Goal: Task Accomplishment & Management: Use online tool/utility

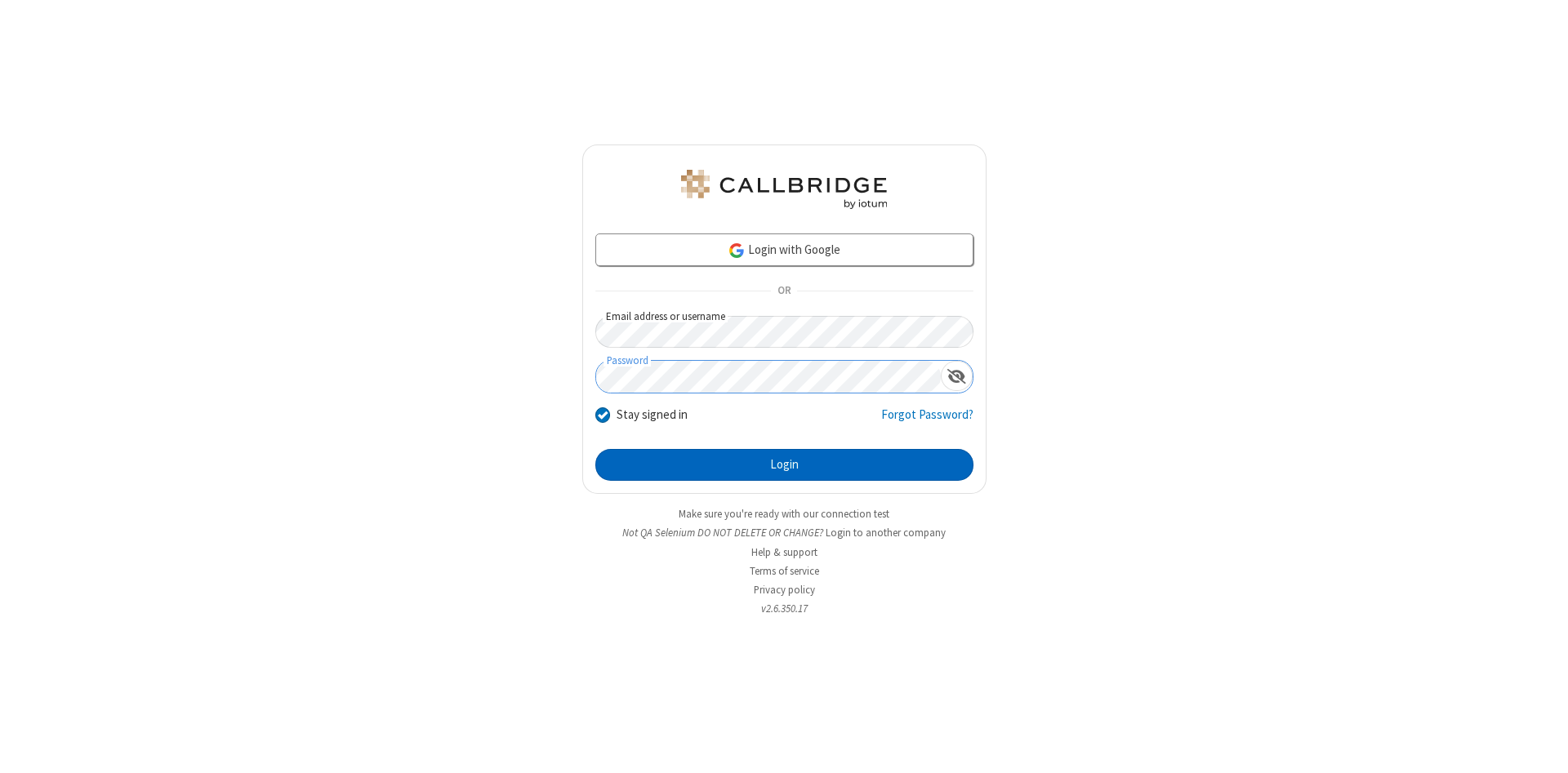
click at [784, 465] on button "Login" at bounding box center [784, 465] width 378 height 32
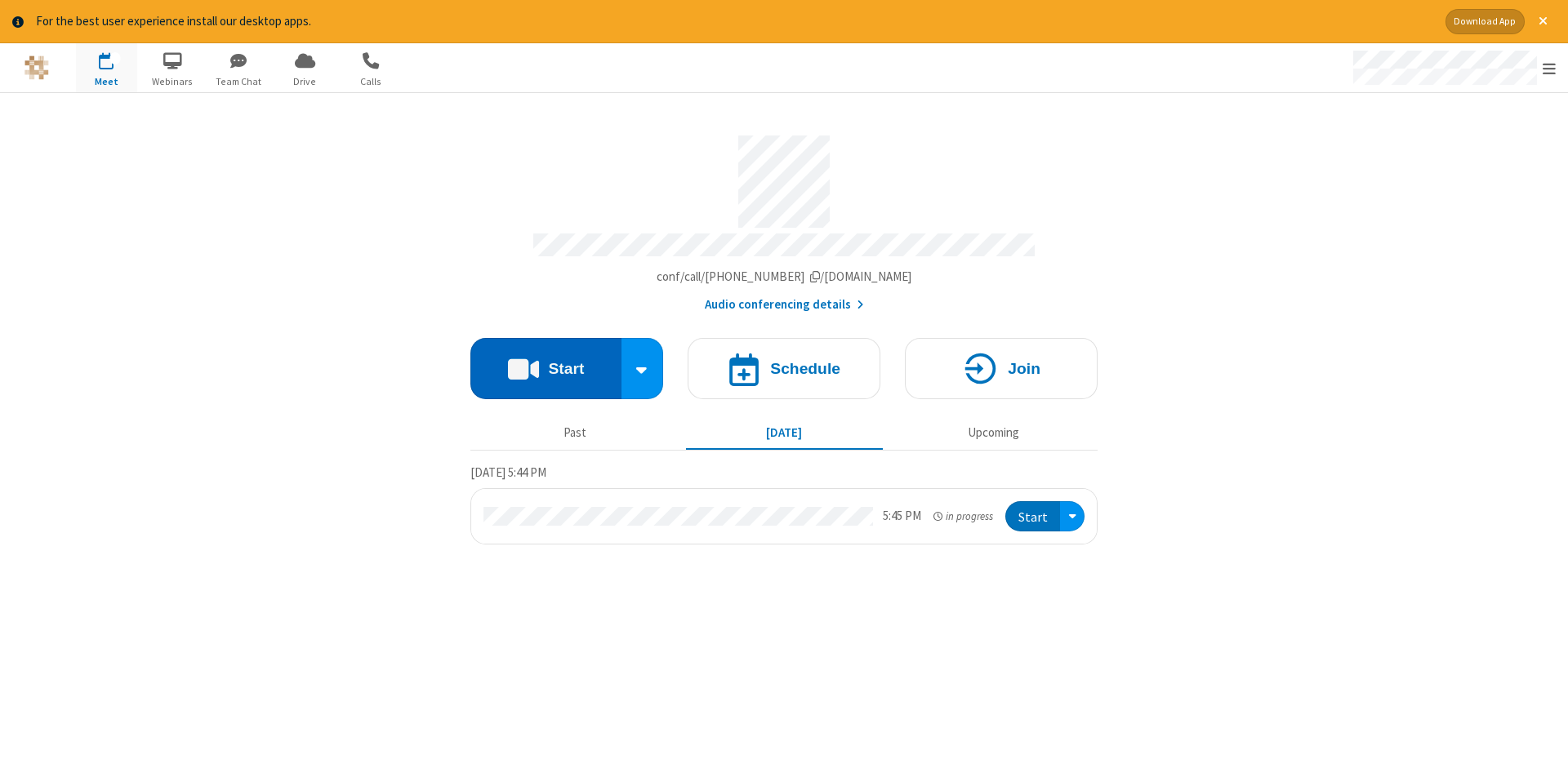
click at [546, 363] on button "Start" at bounding box center [545, 369] width 151 height 61
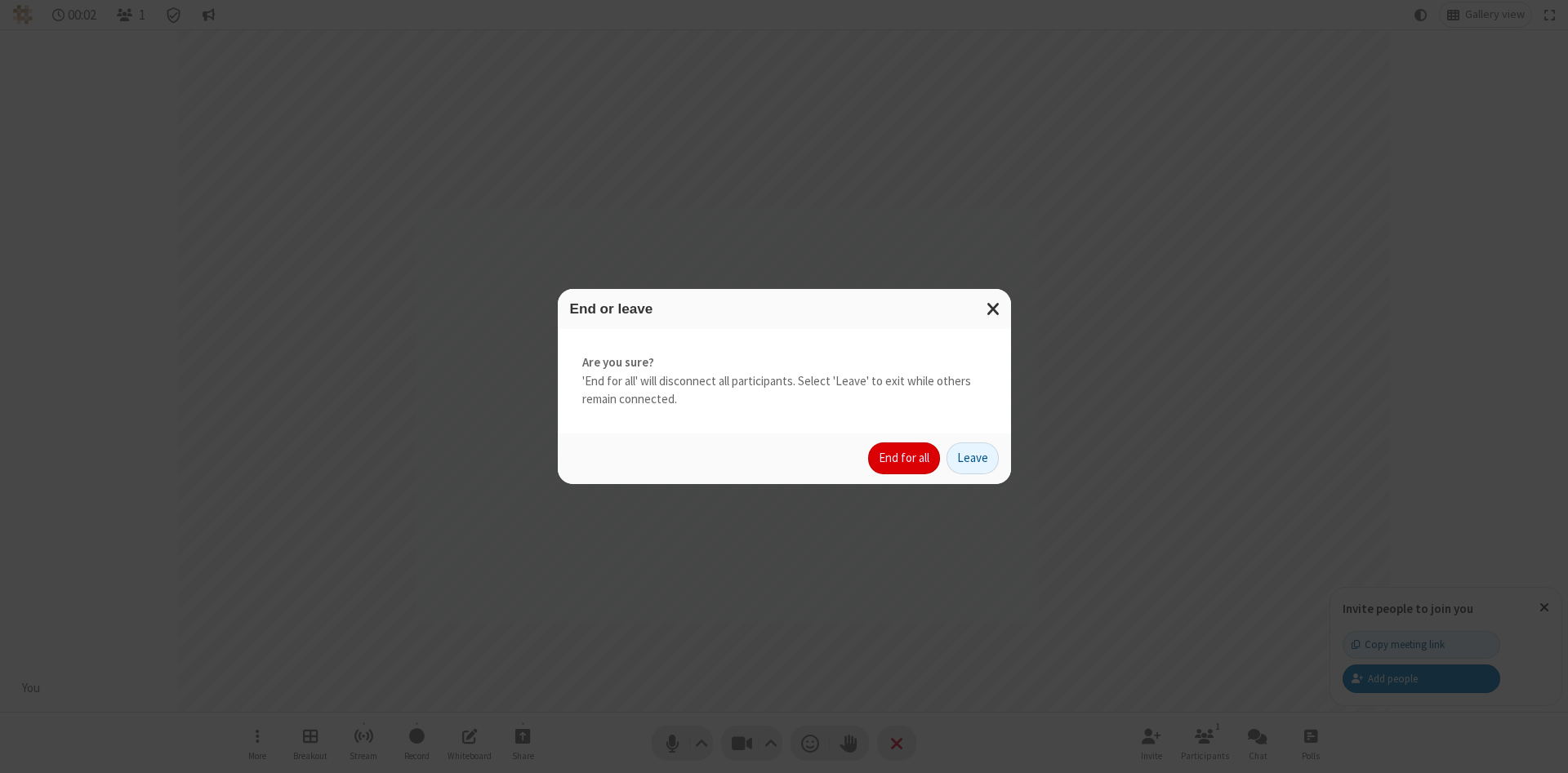
click at [905, 458] on button "End for all" at bounding box center [904, 459] width 72 height 32
